Goal: Information Seeking & Learning: Learn about a topic

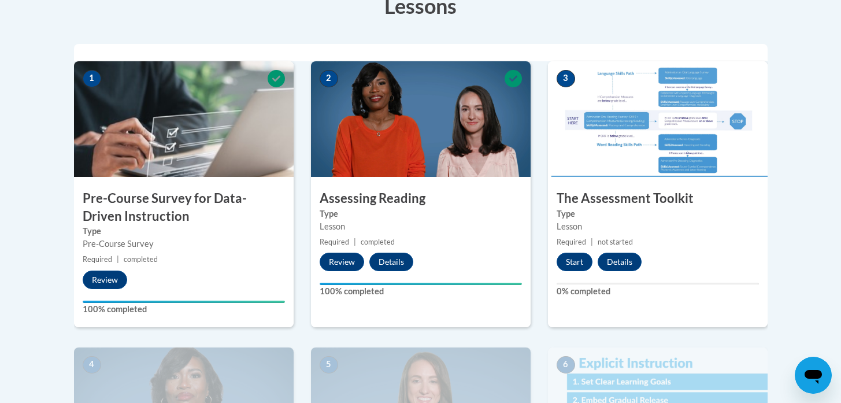
scroll to position [345, 0]
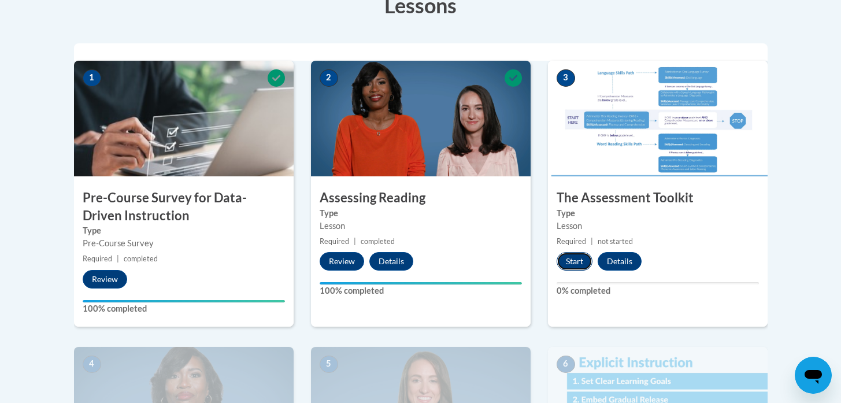
click at [577, 264] on button "Start" at bounding box center [575, 261] width 36 height 19
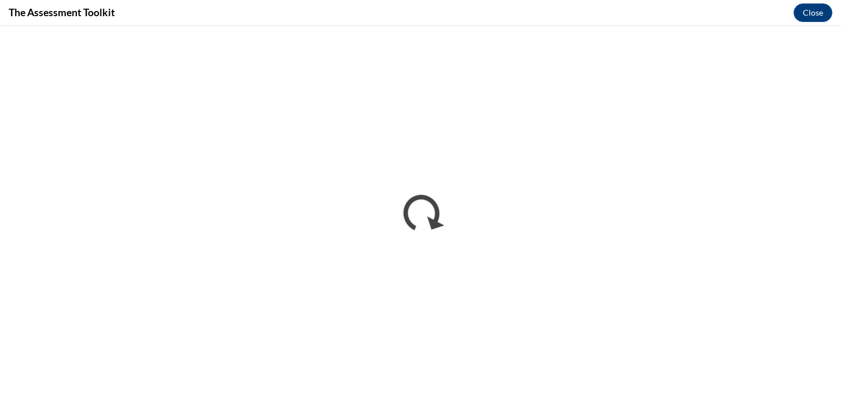
scroll to position [0, 0]
